Goal: Task Accomplishment & Management: Use online tool/utility

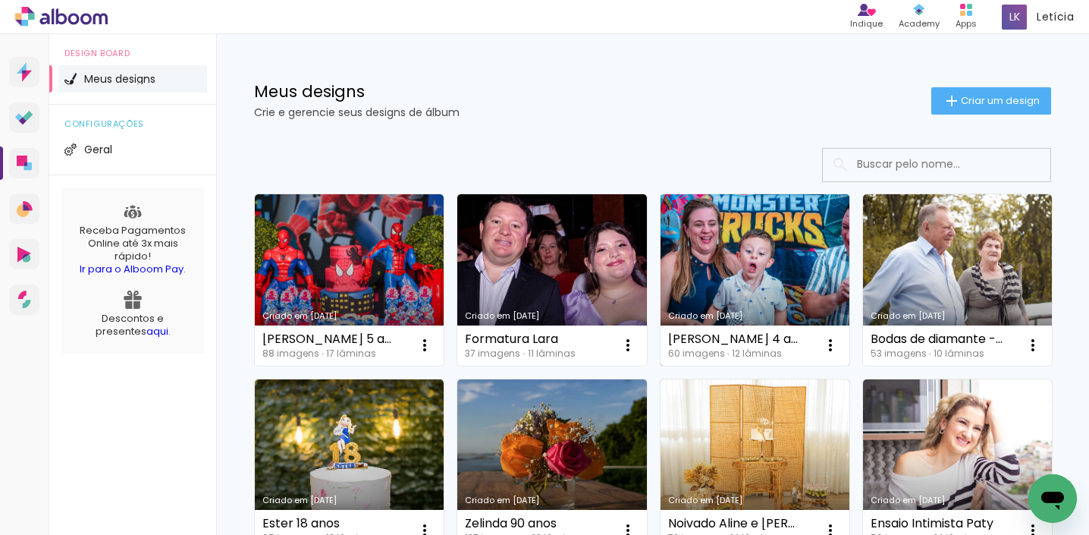
click at [739, 260] on link "Criado em [DATE]" at bounding box center [754, 279] width 189 height 171
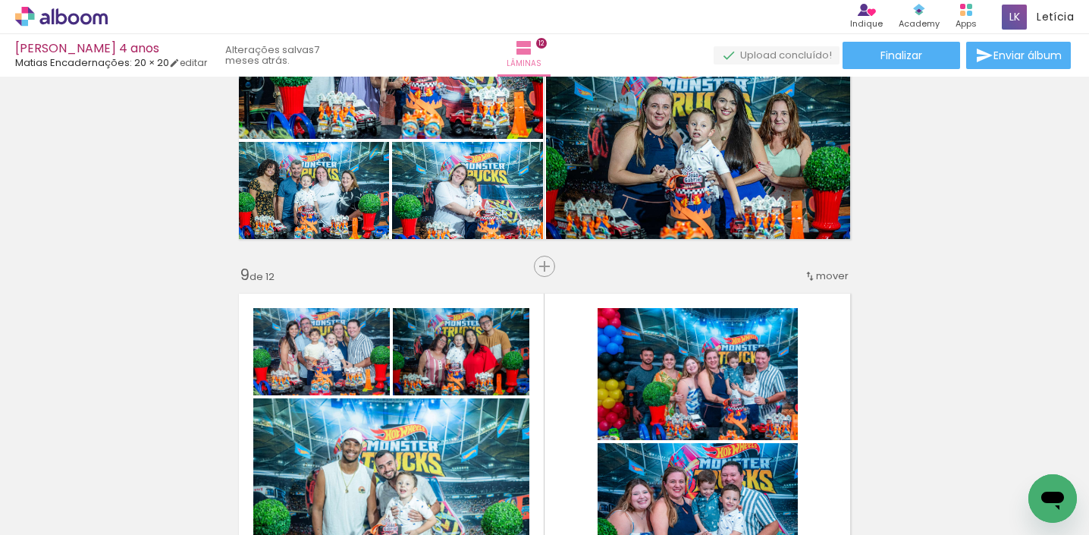
scroll to position [2717, 0]
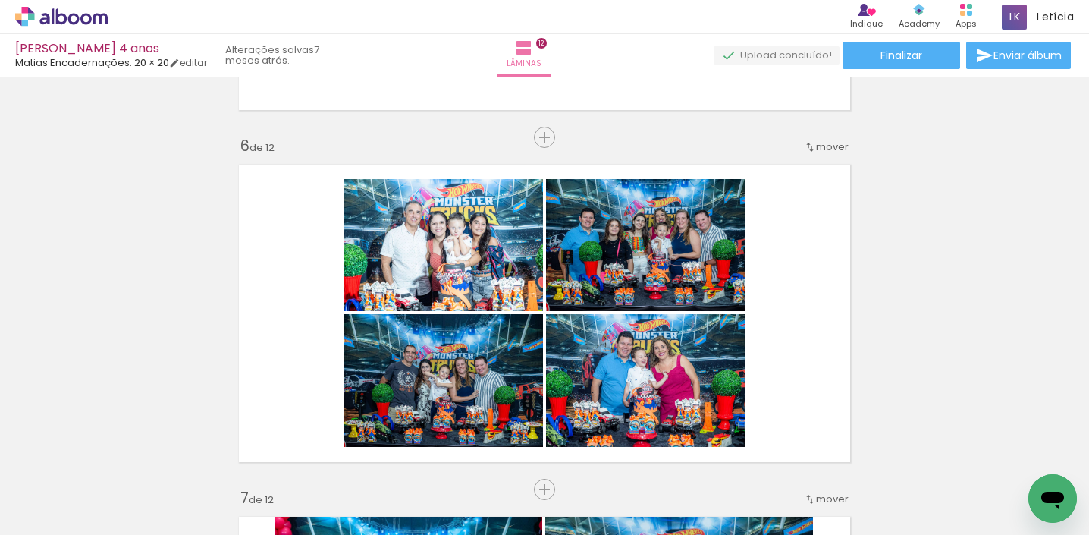
scroll to position [1724, 0]
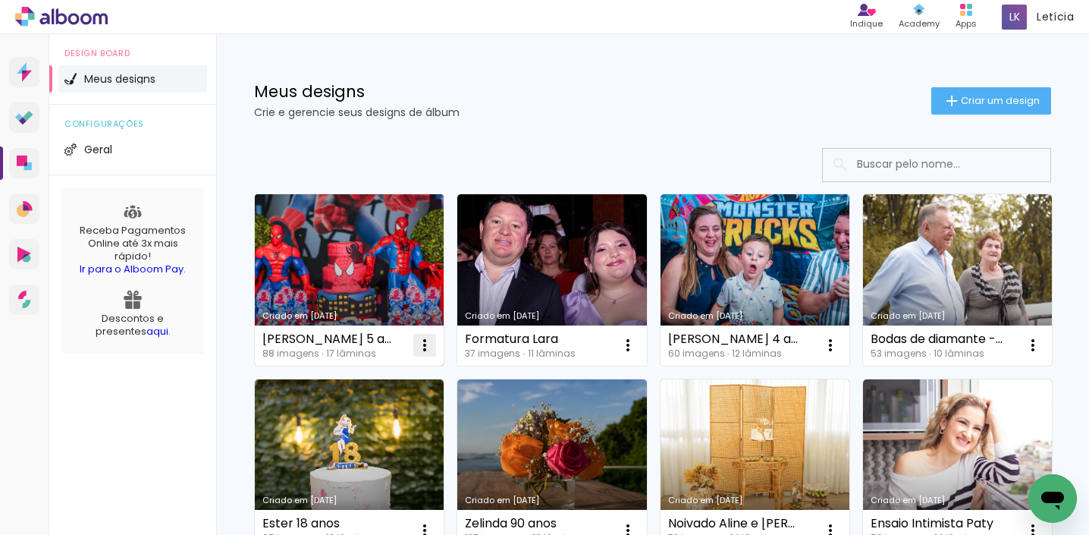
click at [419, 347] on iron-icon at bounding box center [425, 345] width 18 height 18
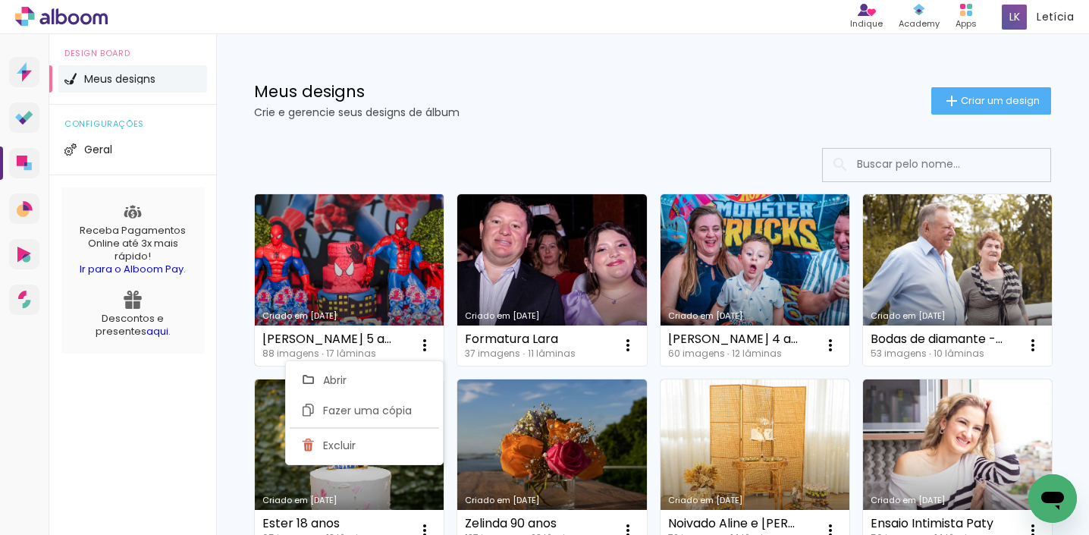
click at [381, 315] on div "Criado em [DATE]" at bounding box center [349, 316] width 174 height 8
